Goal: Contribute content

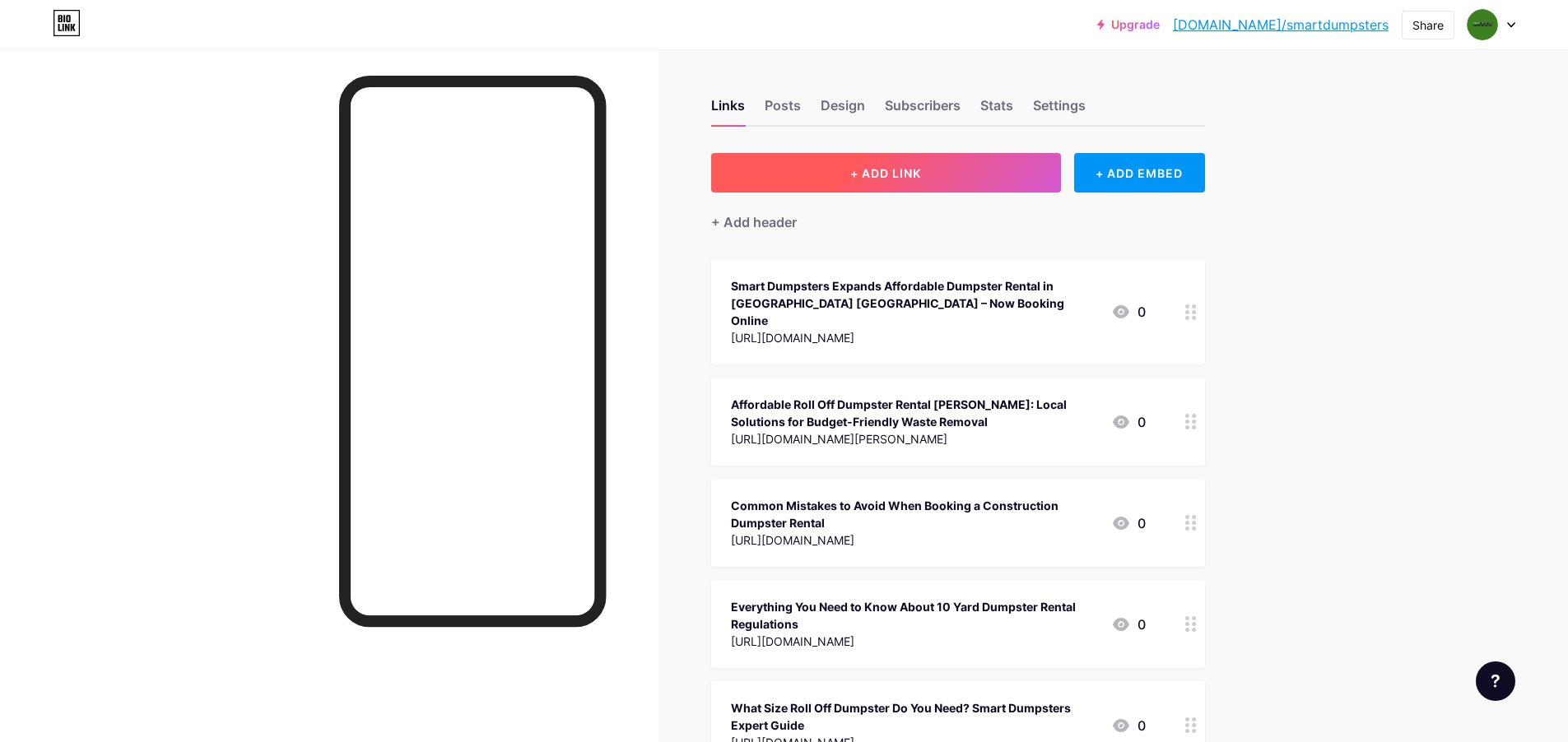
click at [902, 176] on span "+ ADD LINK" at bounding box center [886, 173] width 71 height 14
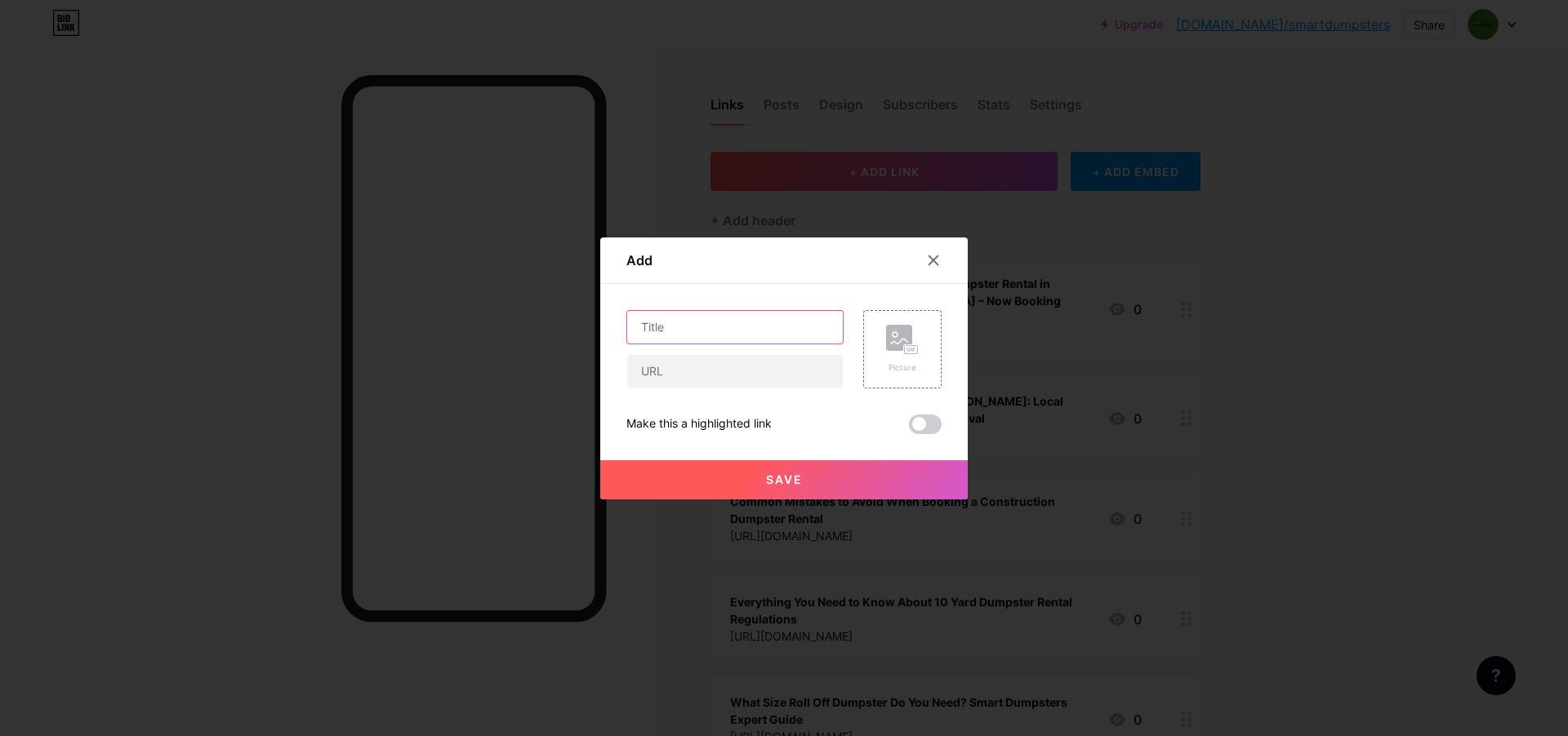
click at [736, 334] on input "text" at bounding box center [736, 327] width 216 height 33
click at [727, 371] on input "text" at bounding box center [736, 371] width 216 height 33
paste input "[URL][DOMAIN_NAME]"
type input "[URL][DOMAIN_NAME]"
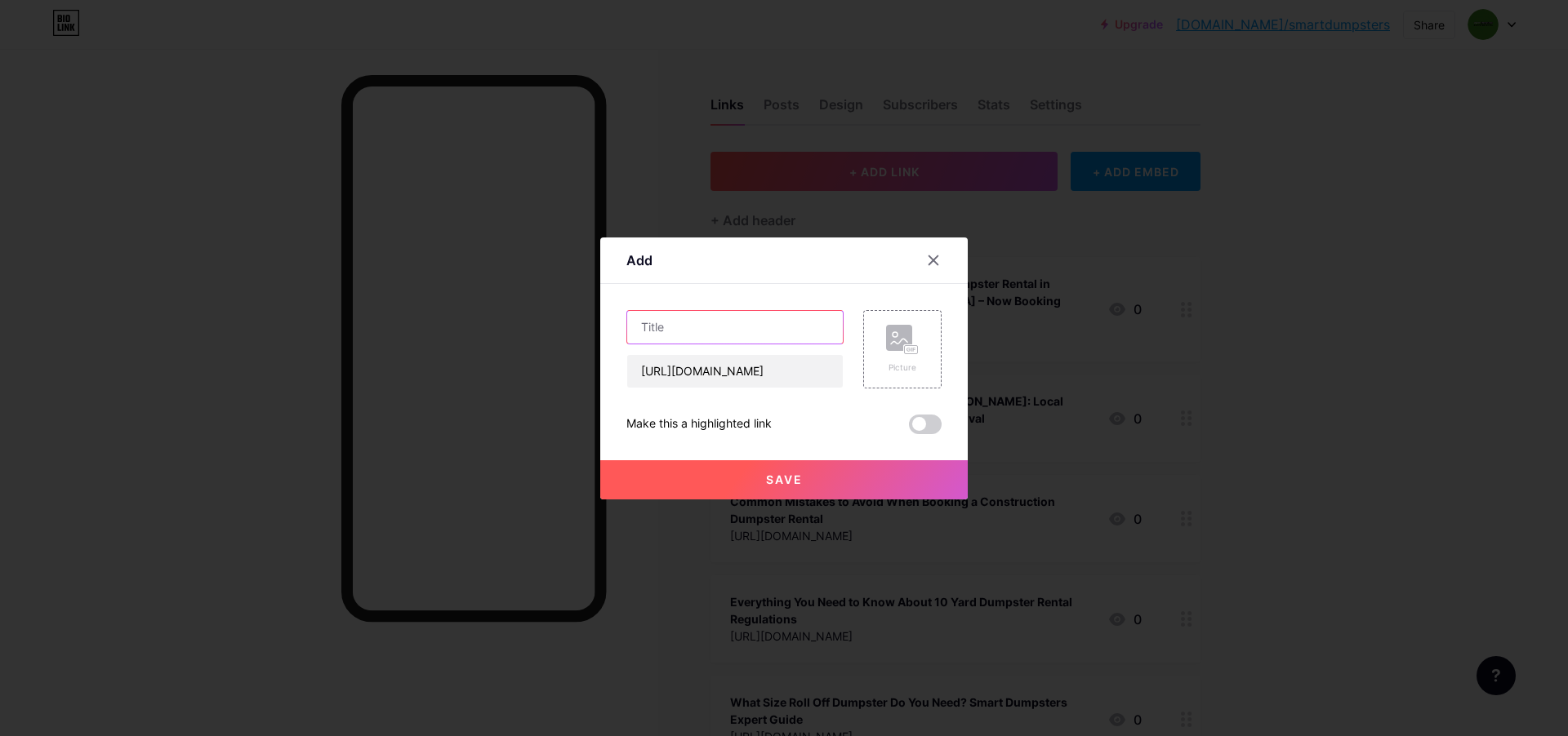
click at [718, 338] on input "text" at bounding box center [736, 327] width 216 height 33
paste input "Why Smart Dumpsters Tops the List for Dumpster Rental in [GEOGRAPHIC_DATA] [GEO…"
type input "Why Smart Dumpsters Tops the List for Dumpster Rental in [GEOGRAPHIC_DATA] [GEO…"
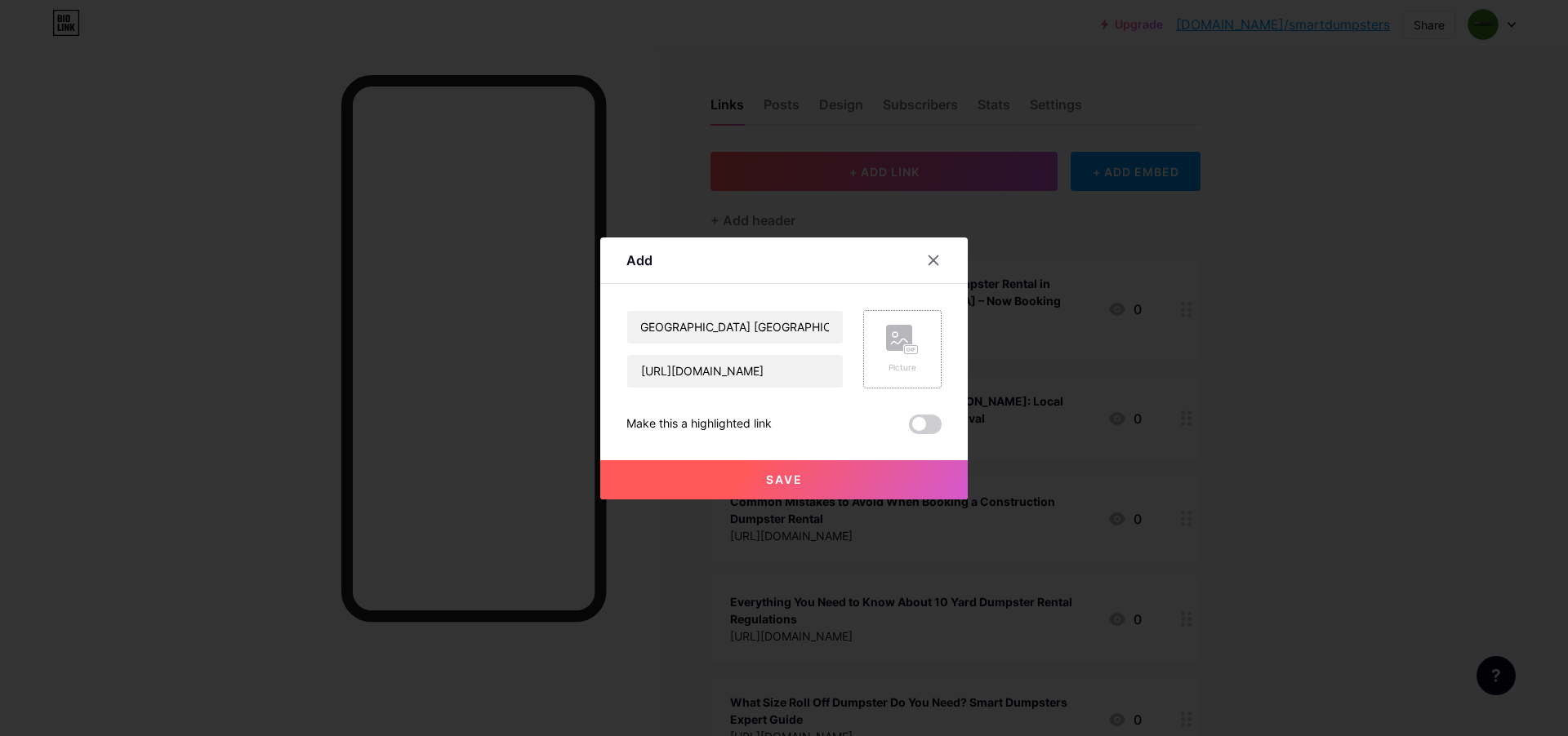
click at [892, 358] on div "Picture" at bounding box center [903, 349] width 33 height 49
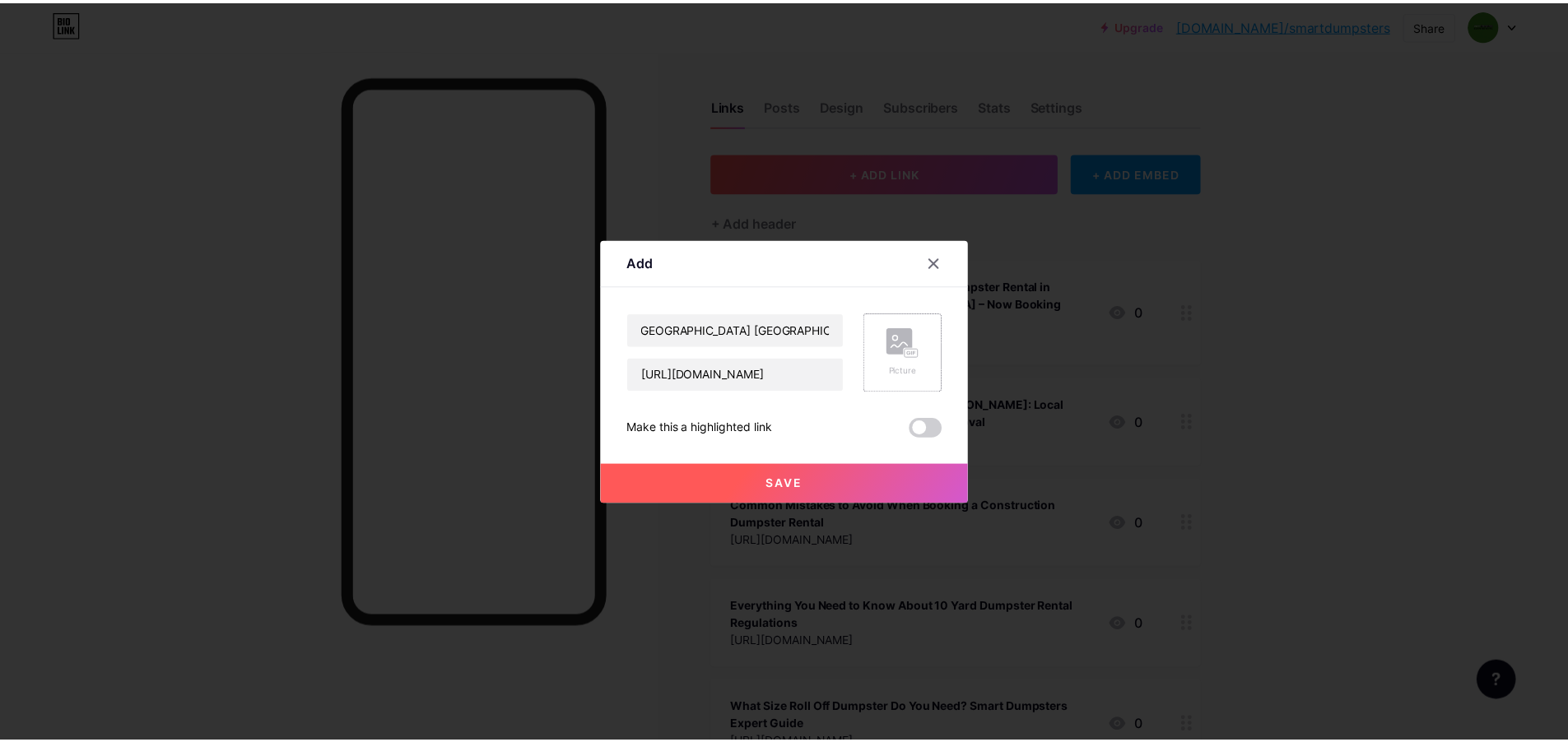
scroll to position [0, 0]
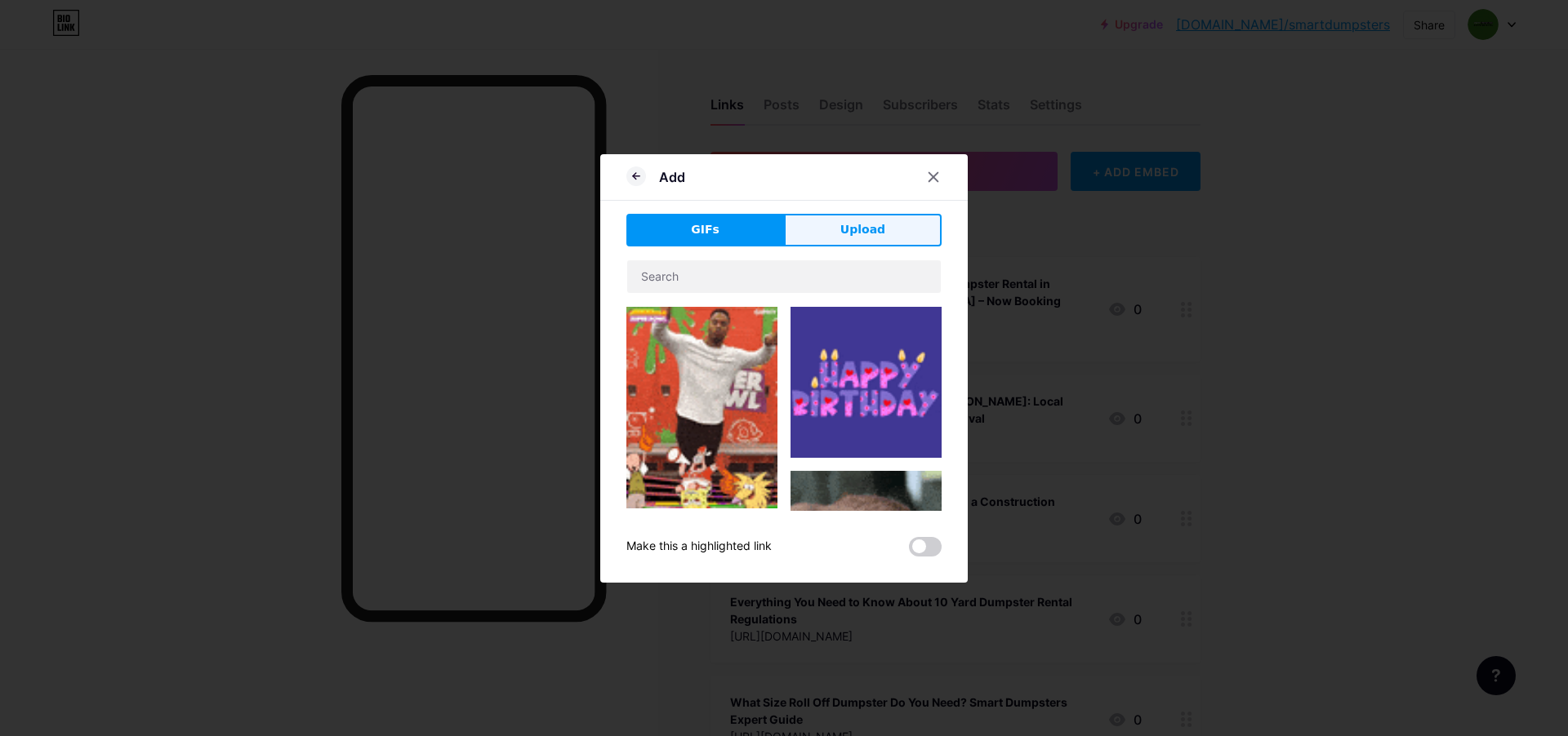
click at [859, 236] on span "Upload" at bounding box center [862, 230] width 45 height 17
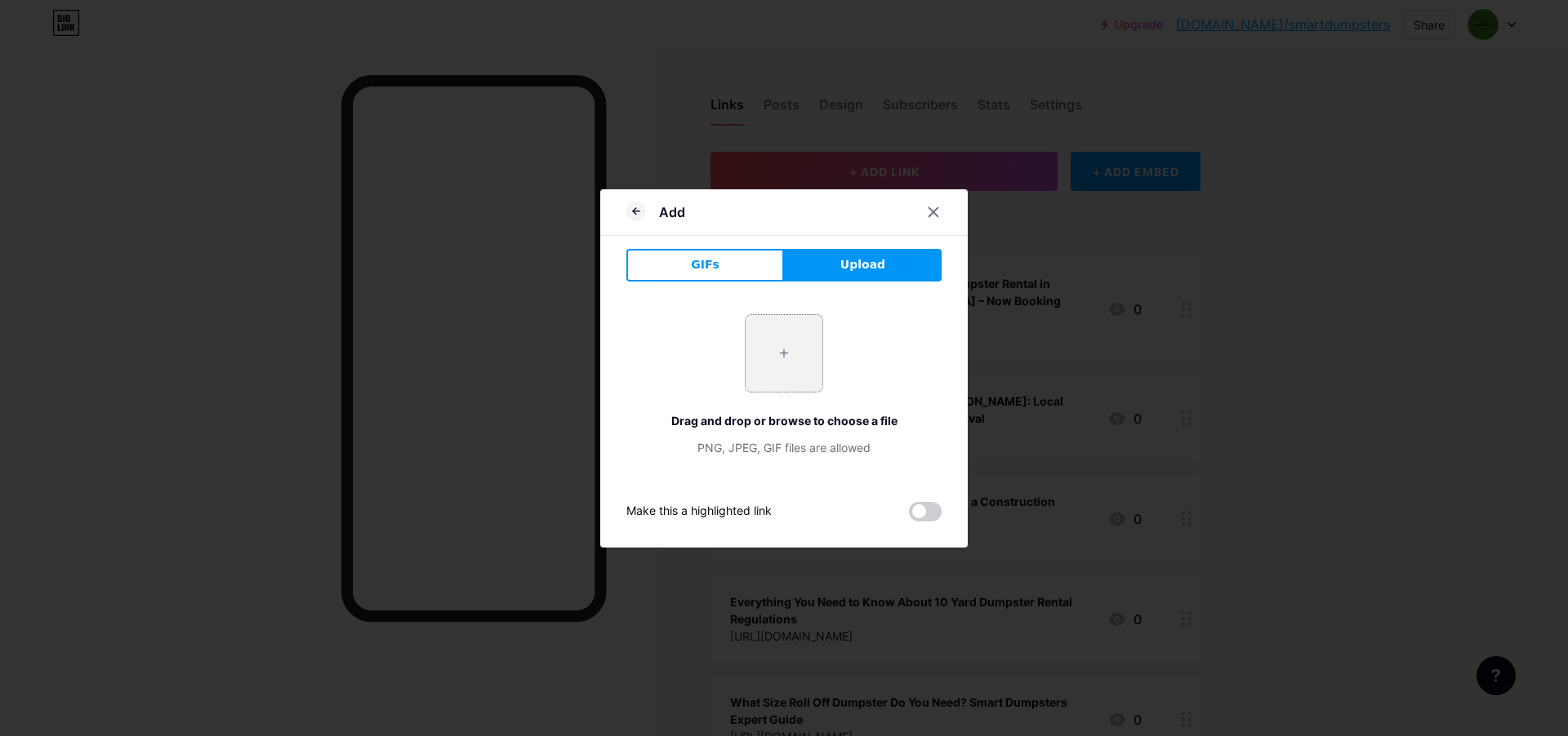
click at [776, 339] on input "file" at bounding box center [784, 354] width 77 height 77
type input "C:\fakepath\Why Smart Dumpsters Tops the List for Dumpster Rental in [GEOGRAPHI…"
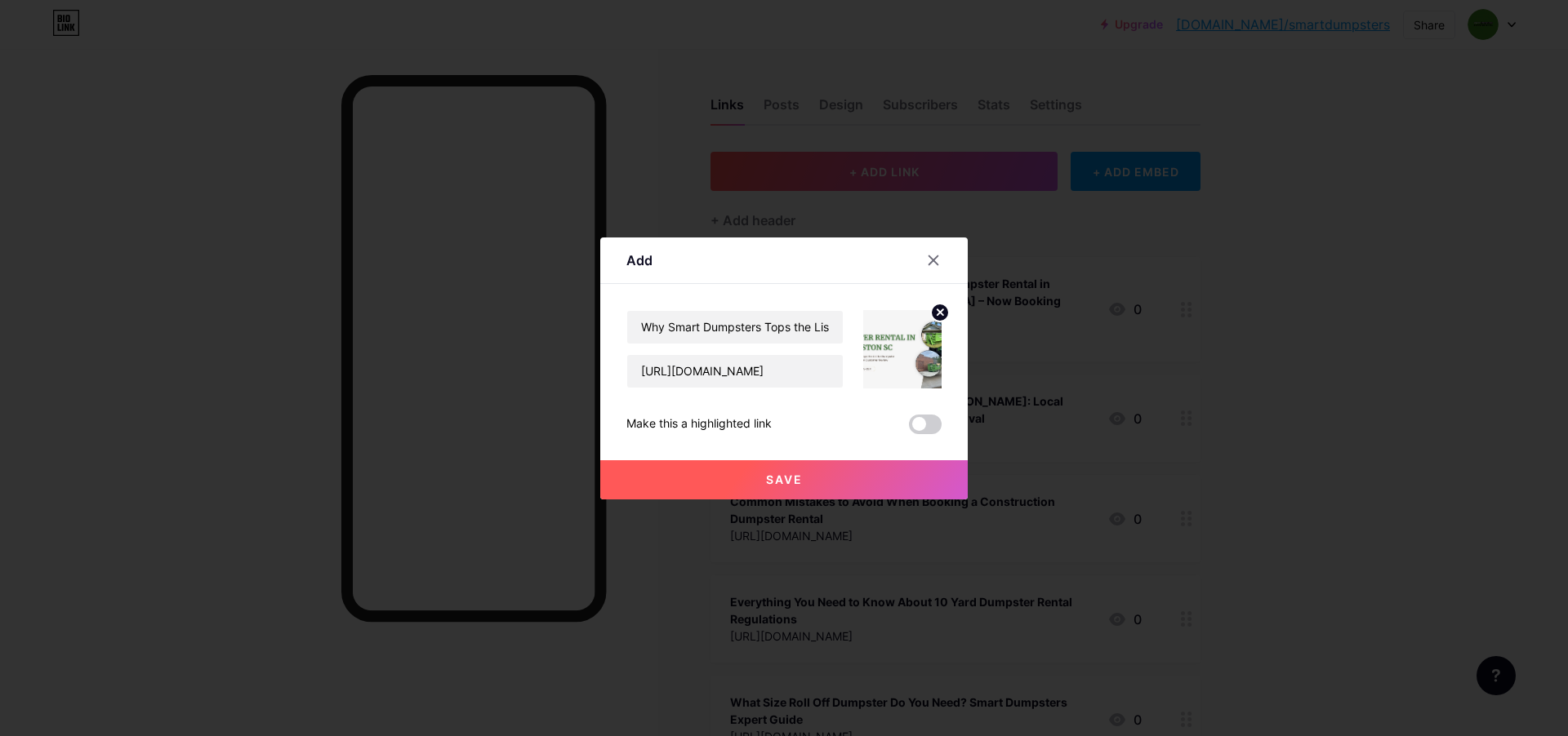
click at [753, 475] on button "Save" at bounding box center [784, 480] width 368 height 39
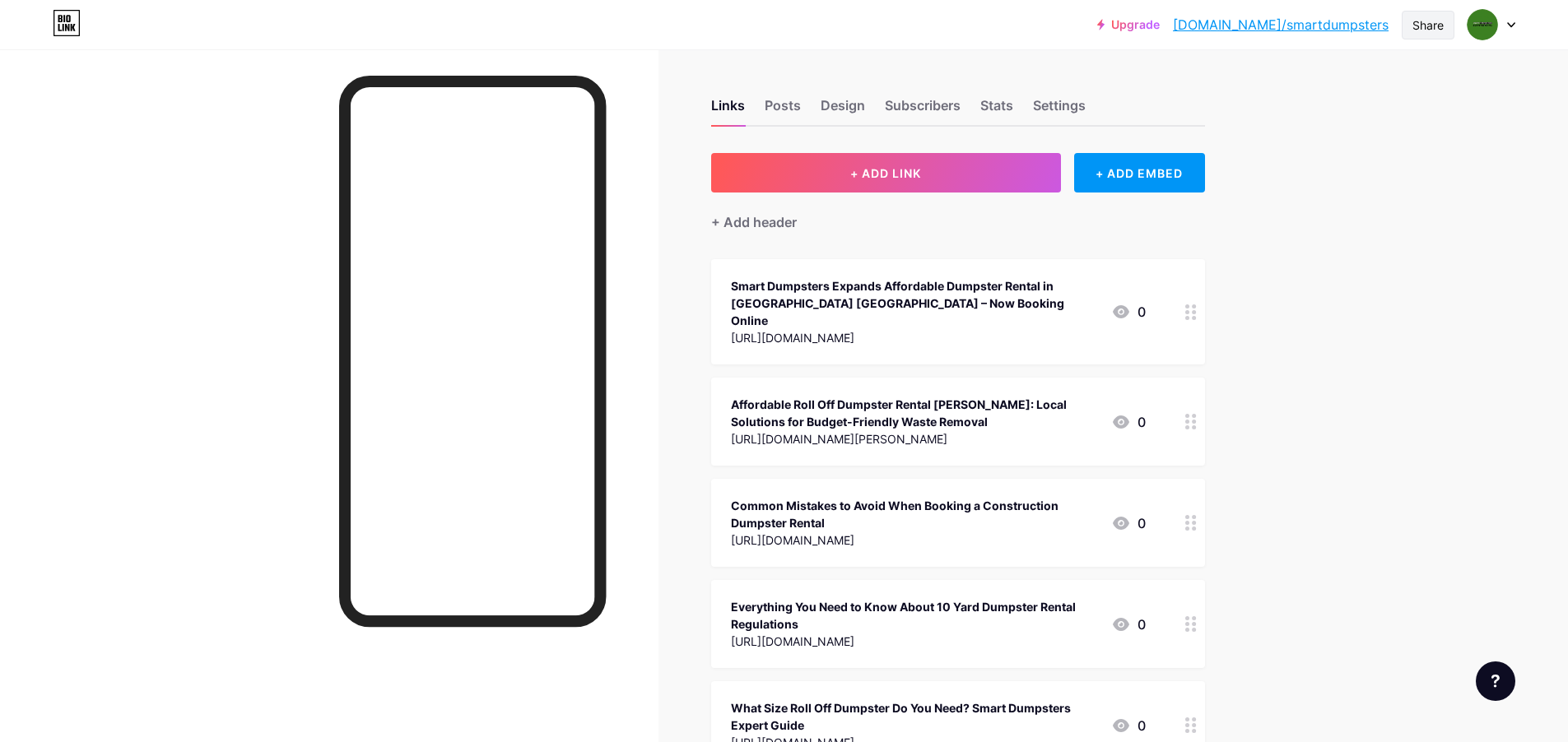
click at [1413, 14] on div "Share" at bounding box center [1427, 24] width 53 height 29
click at [1346, 104] on div "Copy link" at bounding box center [1331, 85] width 245 height 40
